Goal: Task Accomplishment & Management: Use online tool/utility

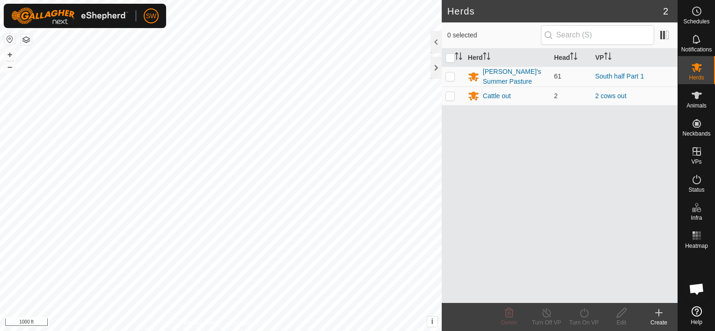
scroll to position [1972, 0]
click at [490, 92] on div "Cattle out" at bounding box center [497, 96] width 28 height 10
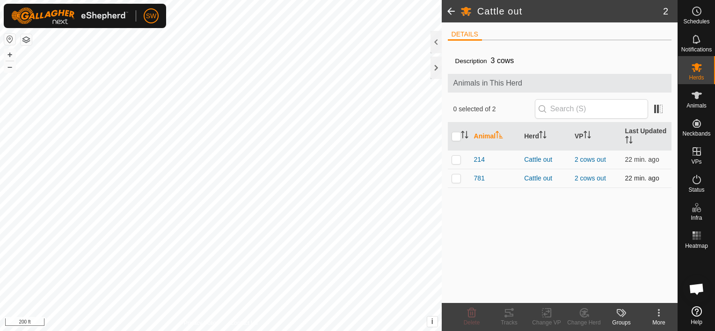
click at [453, 176] on p-checkbox at bounding box center [455, 177] width 9 height 7
click at [537, 315] on change-vp-svg-icon at bounding box center [546, 312] width 37 height 11
click at [560, 221] on div "Description 3 cows Animals in This Herd 1 selected of 2 Animal Herd VP Last Upd…" at bounding box center [560, 175] width 224 height 255
click at [455, 179] on p-checkbox at bounding box center [455, 177] width 9 height 7
checkbox input "false"
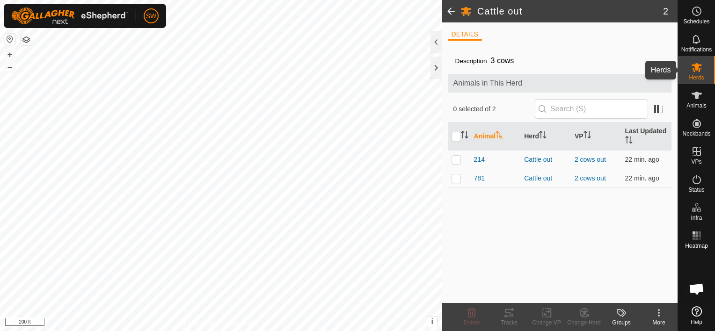
click at [688, 75] on div "Herds" at bounding box center [696, 70] width 37 height 28
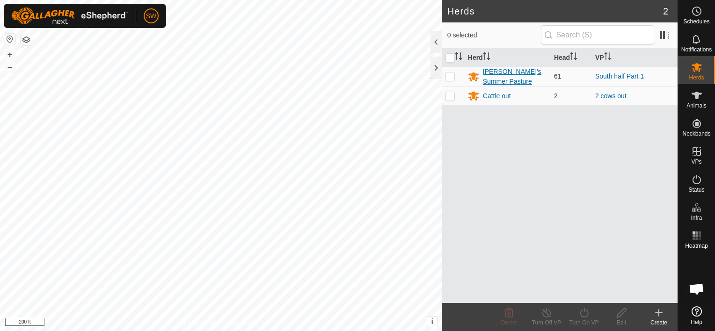
click at [501, 82] on div "[PERSON_NAME]'s Summer Pasture" at bounding box center [515, 77] width 64 height 20
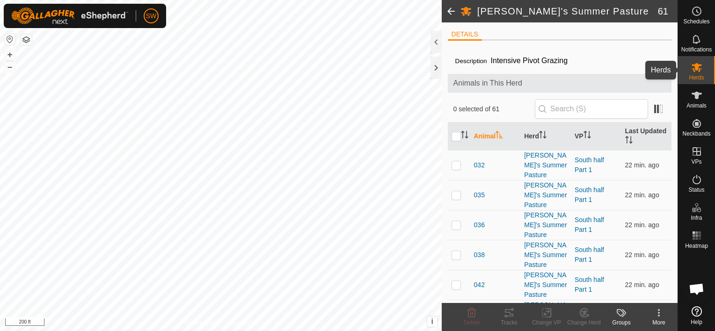
click at [694, 80] on span "Herds" at bounding box center [696, 78] width 15 height 6
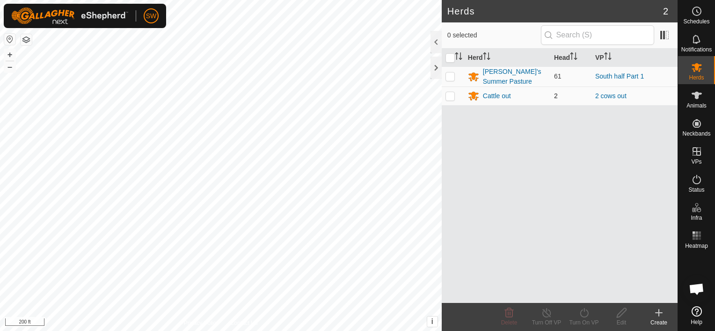
click at [452, 101] on td at bounding box center [453, 96] width 22 height 19
drag, startPoint x: 447, startPoint y: 94, endPoint x: 451, endPoint y: 90, distance: 5.6
click at [451, 90] on td at bounding box center [453, 96] width 22 height 19
checkbox input "false"
click at [489, 95] on div "Cattle out" at bounding box center [497, 96] width 28 height 10
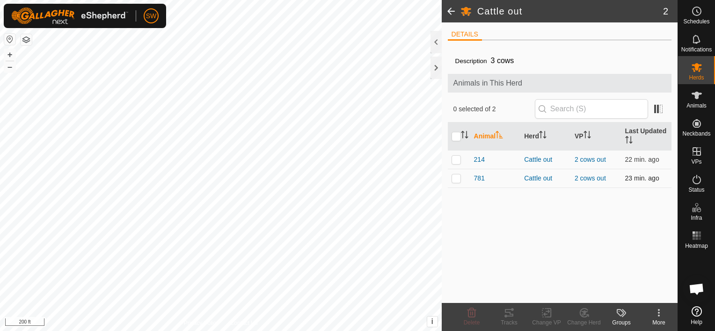
click at [451, 178] on p-checkbox at bounding box center [455, 177] width 9 height 7
checkbox input "true"
click at [548, 312] on icon at bounding box center [546, 313] width 7 height 6
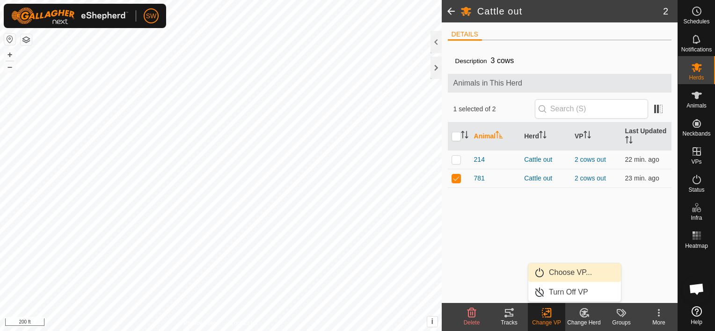
click at [565, 274] on link "Choose VP..." at bounding box center [574, 272] width 93 height 19
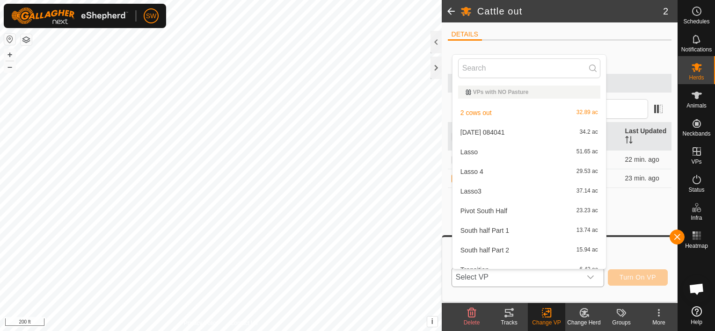
scroll to position [10, 0]
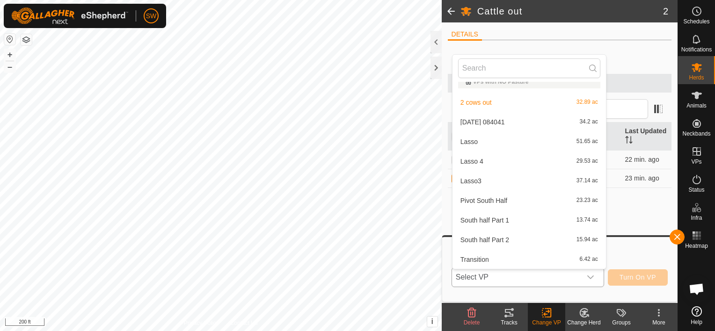
click at [562, 221] on li "South half Part 1 13.74 ac" at bounding box center [528, 220] width 153 height 19
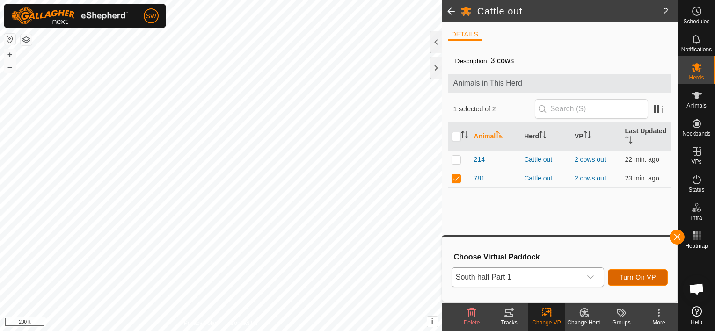
click at [624, 284] on button "Turn On VP" at bounding box center [638, 277] width 60 height 16
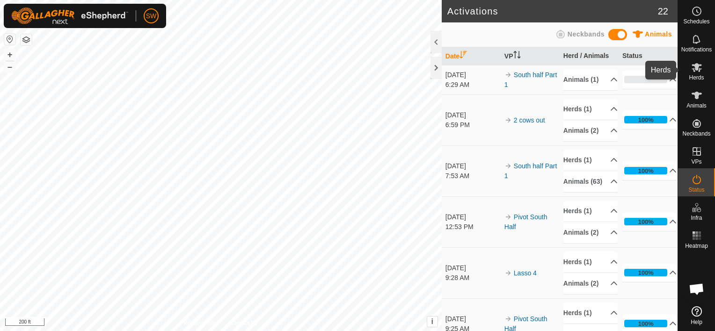
click at [697, 77] on span "Herds" at bounding box center [696, 78] width 15 height 6
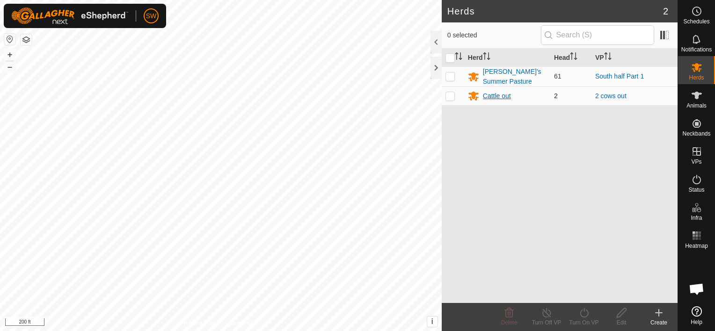
click at [491, 91] on div "Cattle out" at bounding box center [497, 96] width 28 height 10
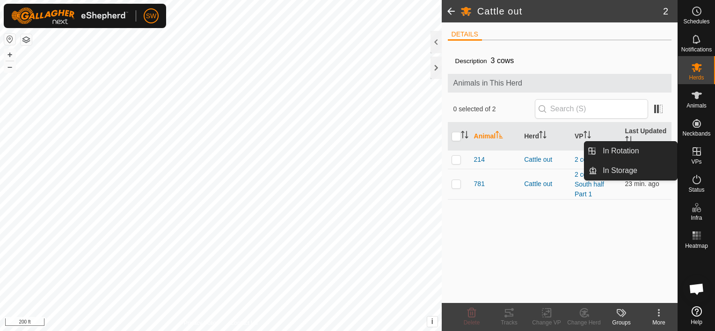
click at [696, 154] on icon at bounding box center [696, 151] width 8 height 8
click at [653, 151] on link "In Rotation" at bounding box center [637, 151] width 80 height 19
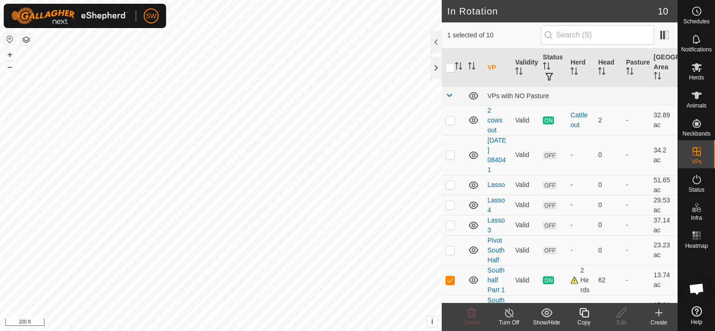
click at [659, 315] on icon at bounding box center [658, 312] width 11 height 11
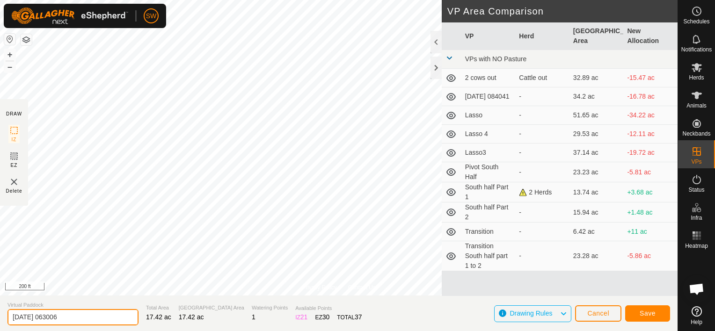
click at [58, 318] on input "[DATE] 063006" at bounding box center [72, 317] width 131 height 16
click at [59, 319] on input "[DATE] 063006" at bounding box center [72, 317] width 131 height 16
type input "214 out"
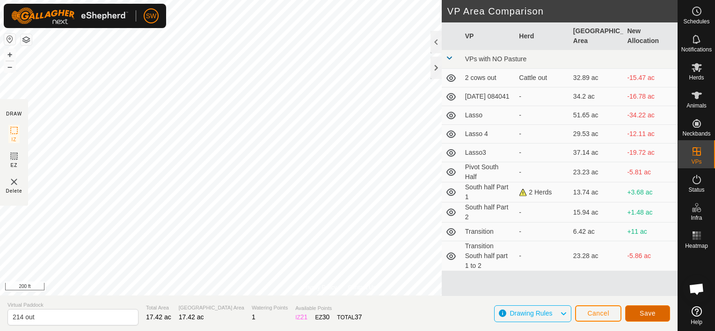
click at [637, 321] on button "Save" at bounding box center [647, 313] width 45 height 16
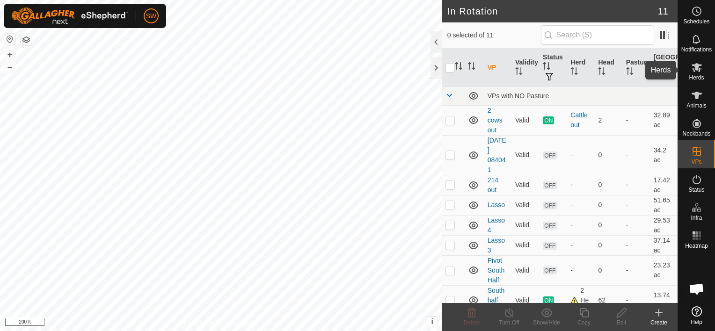
click at [701, 82] on div "Herds" at bounding box center [696, 70] width 37 height 28
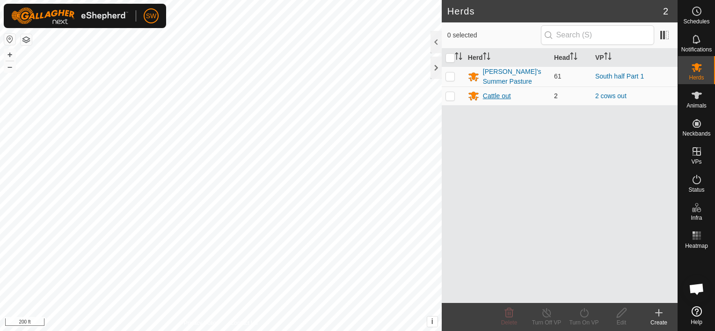
click at [510, 95] on div "Cattle out" at bounding box center [497, 96] width 28 height 10
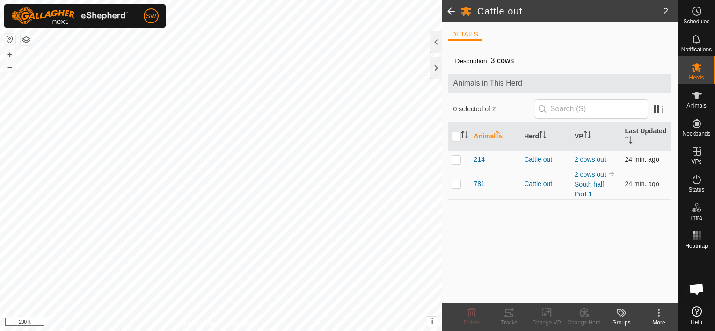
click at [460, 157] on p-checkbox at bounding box center [455, 159] width 9 height 7
checkbox input "true"
click at [546, 320] on div "Change VP" at bounding box center [546, 323] width 37 height 8
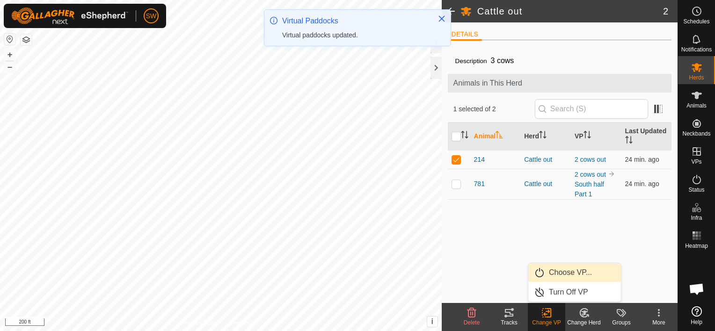
click at [569, 276] on link "Choose VP..." at bounding box center [574, 272] width 93 height 19
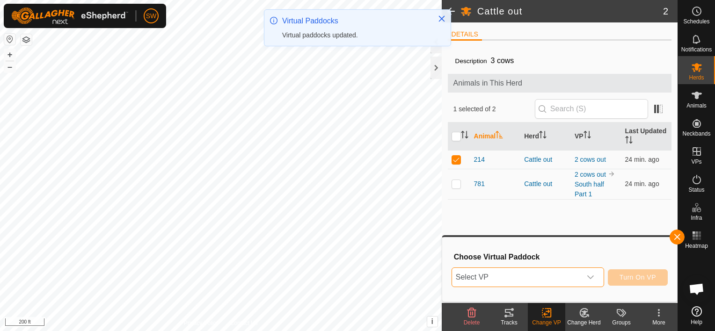
click at [569, 276] on span "Select VP" at bounding box center [516, 277] width 129 height 19
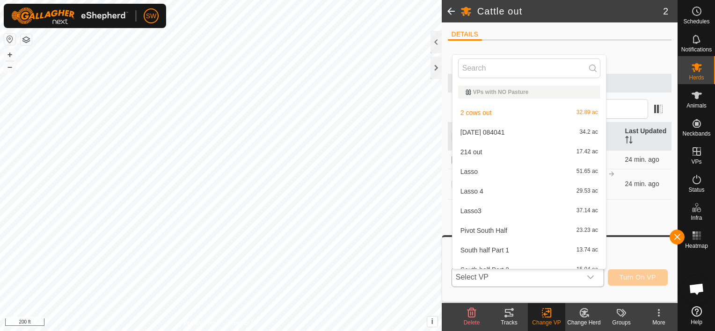
scroll to position [10, 0]
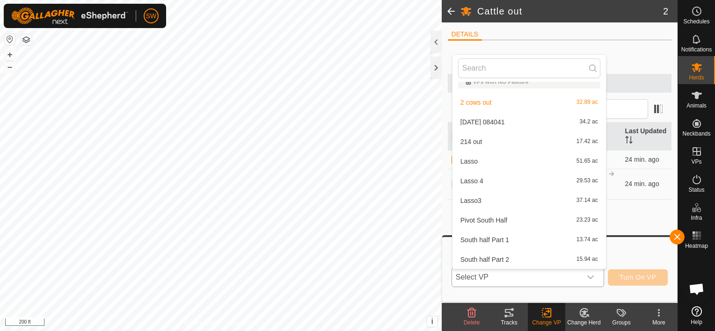
click at [535, 140] on li "214 out 17.42 ac" at bounding box center [528, 141] width 153 height 19
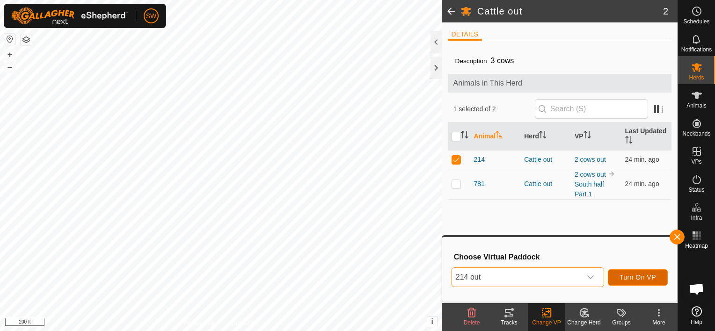
click at [645, 281] on span "Turn On VP" at bounding box center [637, 277] width 36 height 7
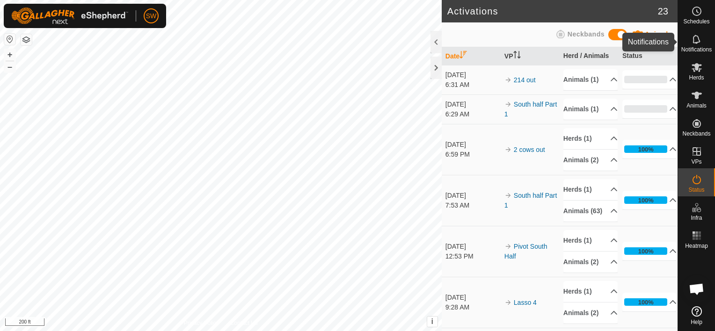
click at [699, 49] on span "Notifications" at bounding box center [696, 50] width 30 height 6
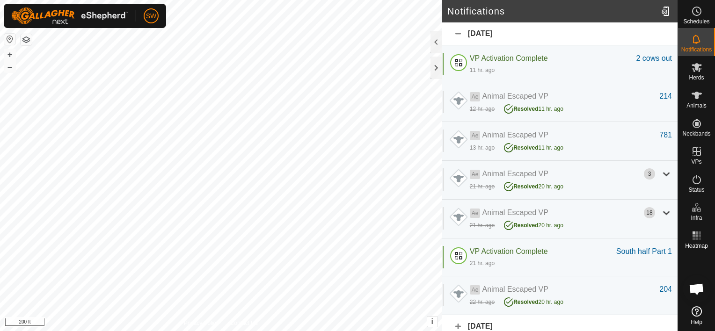
click at [700, 285] on span "Open chat" at bounding box center [696, 290] width 15 height 13
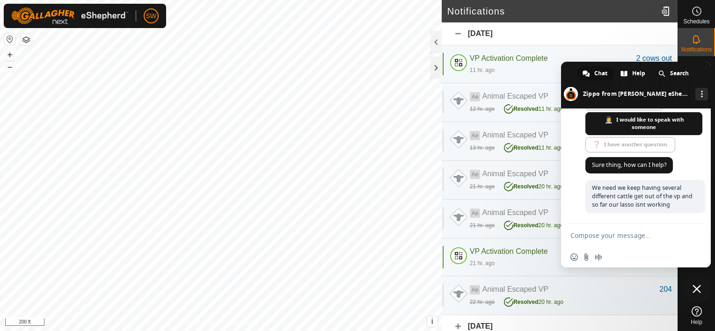
click at [705, 73] on span at bounding box center [636, 85] width 150 height 47
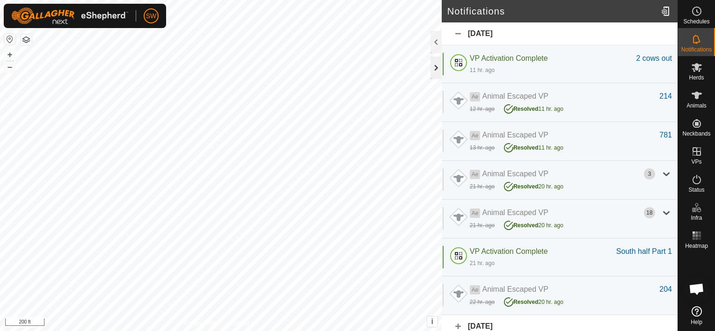
click at [431, 71] on div at bounding box center [435, 68] width 11 height 22
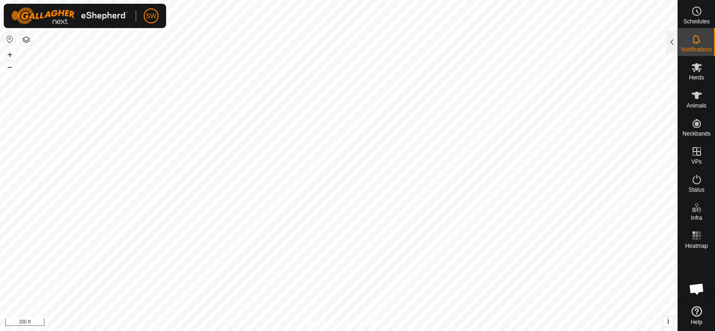
click at [115, 23] on img at bounding box center [69, 15] width 117 height 17
click at [181, 73] on link "Logout" at bounding box center [194, 72] width 93 height 15
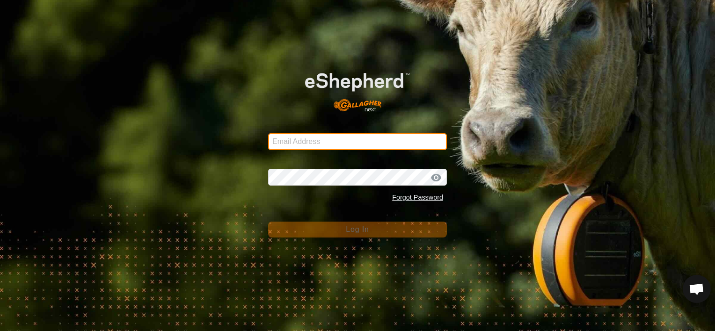
type input "[EMAIL_ADDRESS][DOMAIN_NAME]"
